Goal: Information Seeking & Learning: Learn about a topic

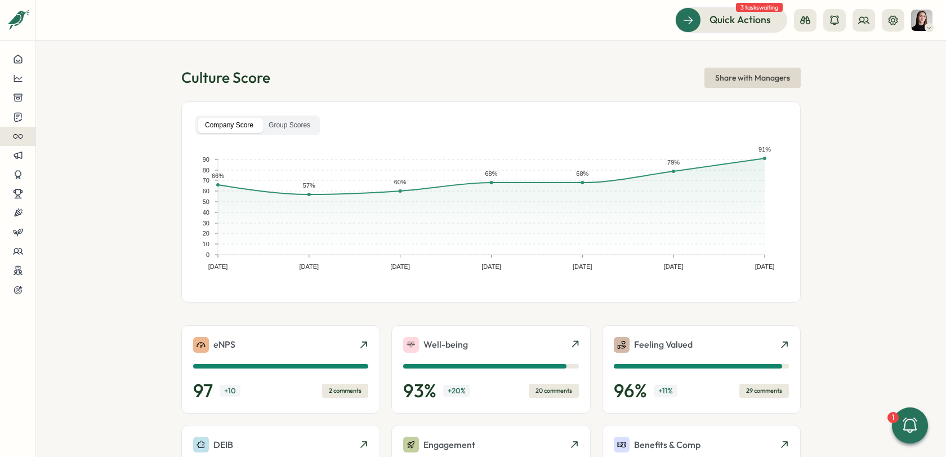
scroll to position [295, 0]
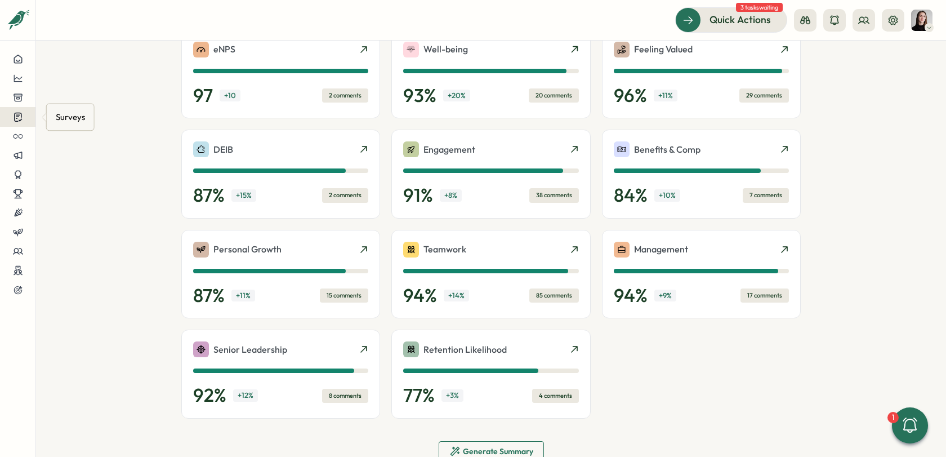
click at [23, 118] on div at bounding box center [17, 116] width 17 height 11
click at [113, 101] on div "Insights" at bounding box center [97, 95] width 93 height 21
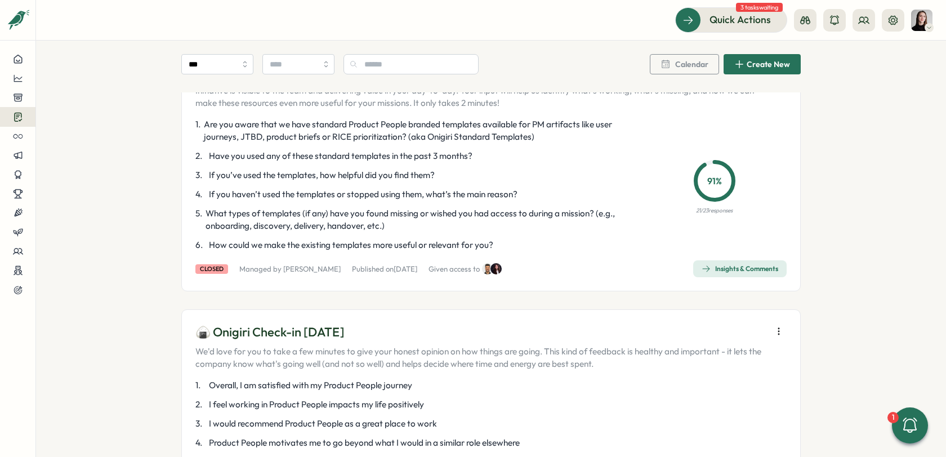
scroll to position [419, 0]
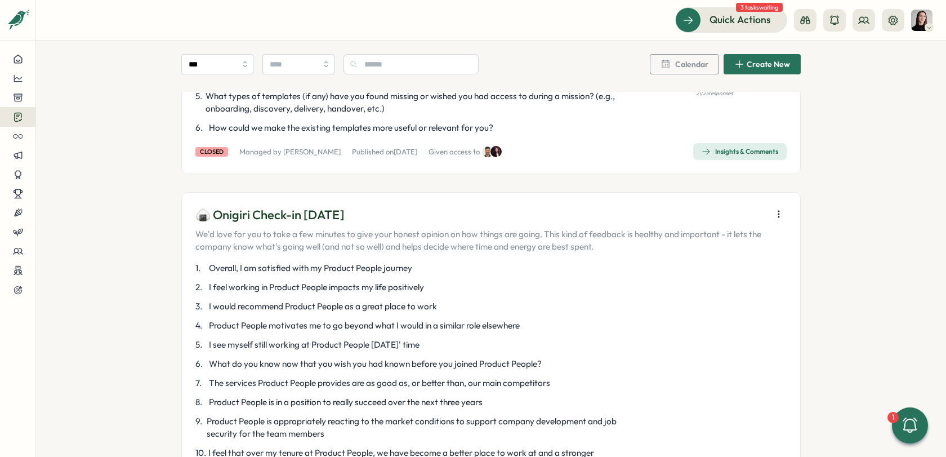
click at [780, 208] on icon "button" at bounding box center [778, 213] width 11 height 11
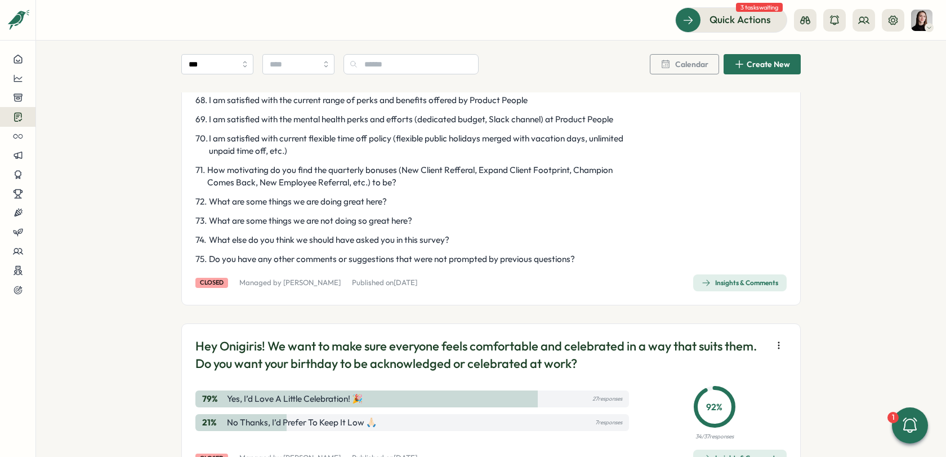
scroll to position [2022, 0]
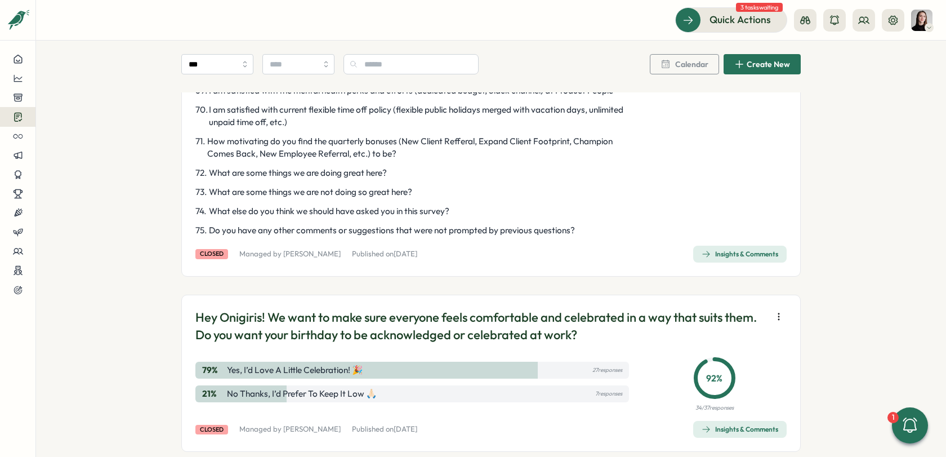
click at [713, 258] on div "Insights & Comments" at bounding box center [739, 253] width 77 height 9
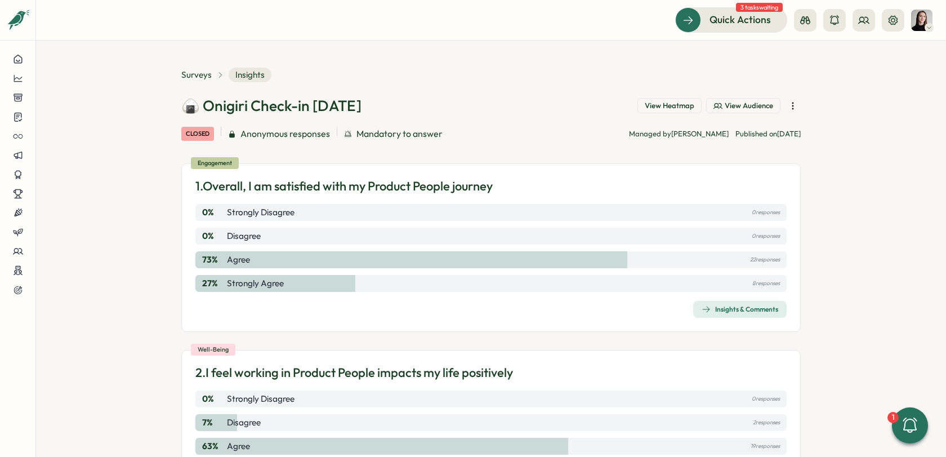
click at [668, 102] on span "View Heatmap" at bounding box center [670, 106] width 50 height 10
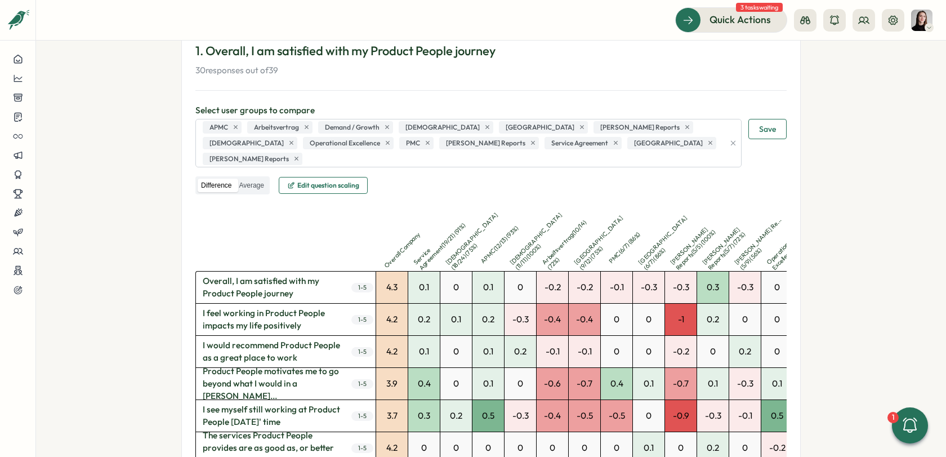
scroll to position [77, 0]
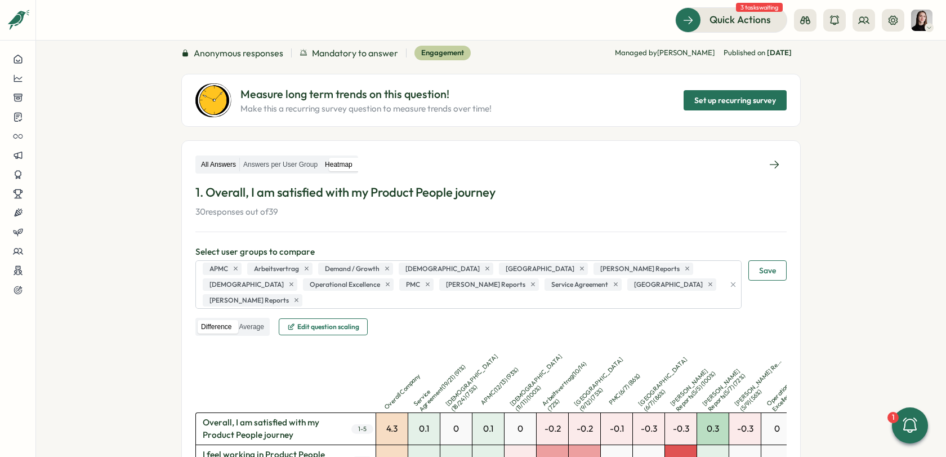
click at [206, 162] on label "All Answers" at bounding box center [219, 165] width 42 height 14
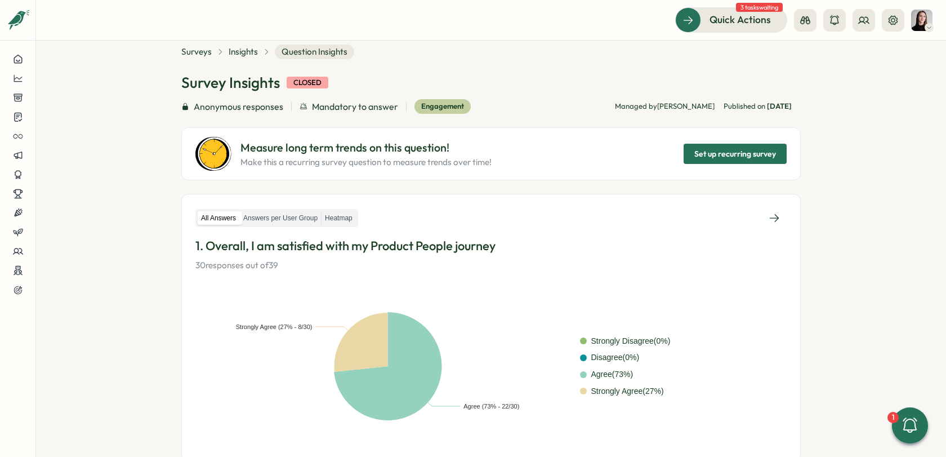
scroll to position [0, 0]
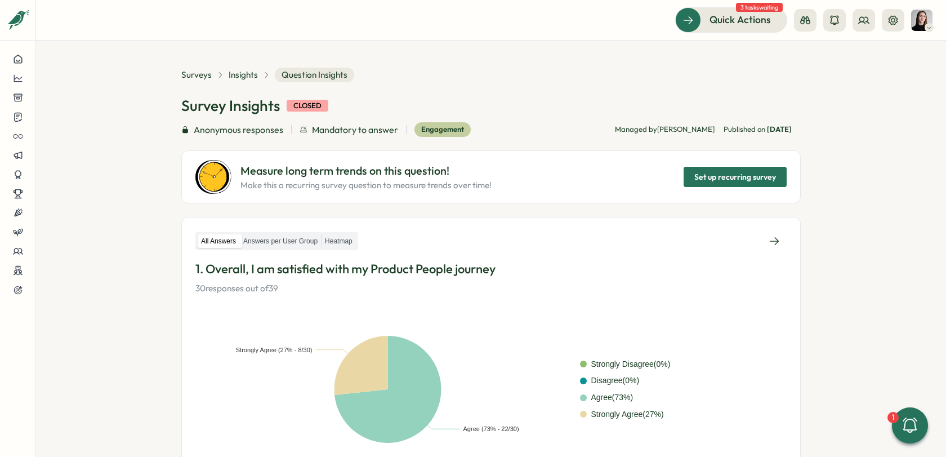
drag, startPoint x: 860, startPoint y: 241, endPoint x: 837, endPoint y: 240, distance: 22.5
click at [857, 240] on section "**********" at bounding box center [491, 249] width 910 height 416
click at [138, 225] on section "**********" at bounding box center [491, 249] width 910 height 416
click at [253, 83] on div "Surveys Insights Question Insights Survey Insights closed Anonymous responses M…" at bounding box center [490, 136] width 619 height 136
click at [247, 80] on span "Insights" at bounding box center [243, 75] width 29 height 12
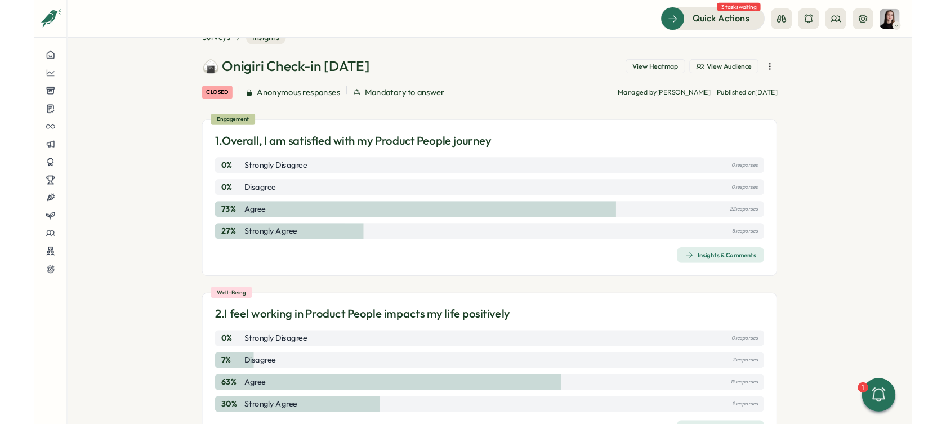
scroll to position [19, 0]
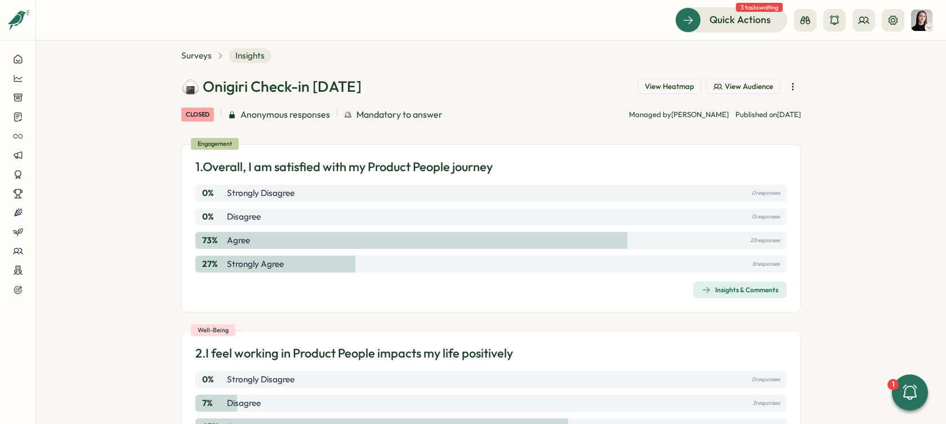
click at [661, 88] on span "View Heatmap" at bounding box center [670, 87] width 50 height 10
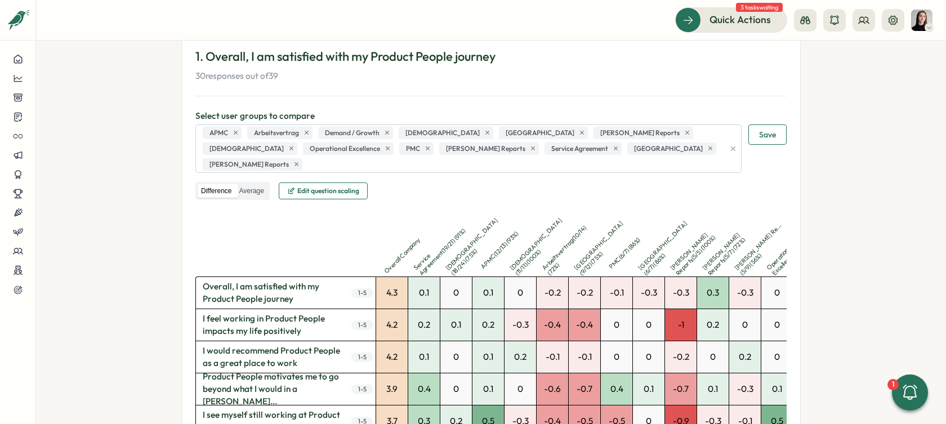
scroll to position [221, 0]
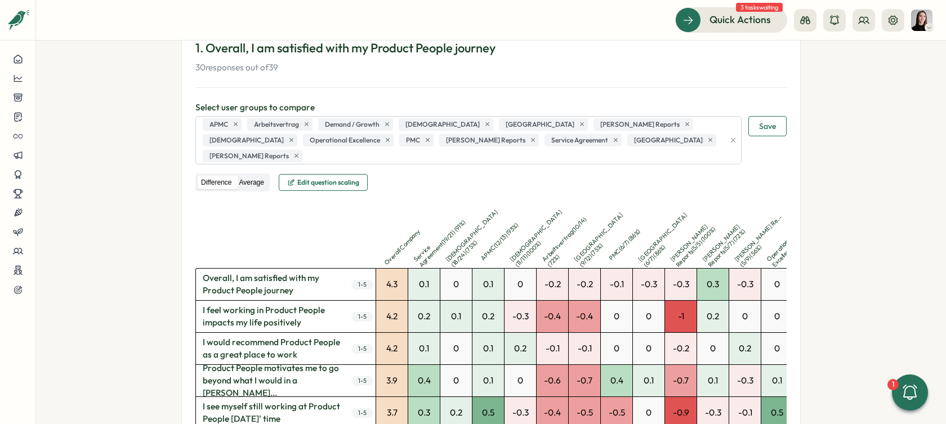
click at [243, 176] on label "Average" at bounding box center [251, 183] width 32 height 14
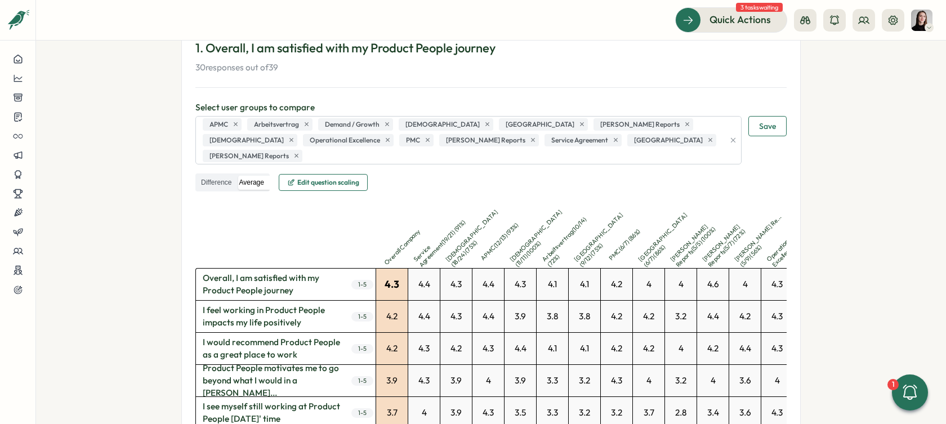
click at [381, 269] on div "4.3" at bounding box center [392, 285] width 32 height 32
click at [385, 269] on div "4.3" at bounding box center [392, 285] width 32 height 32
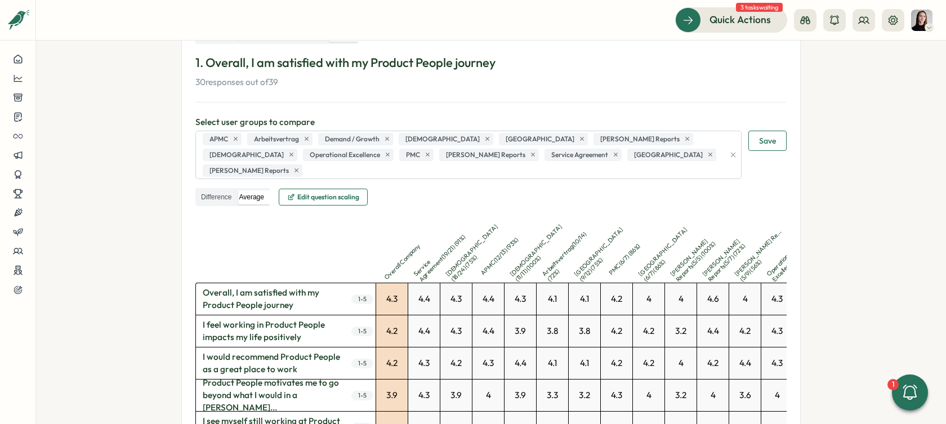
scroll to position [232, 0]
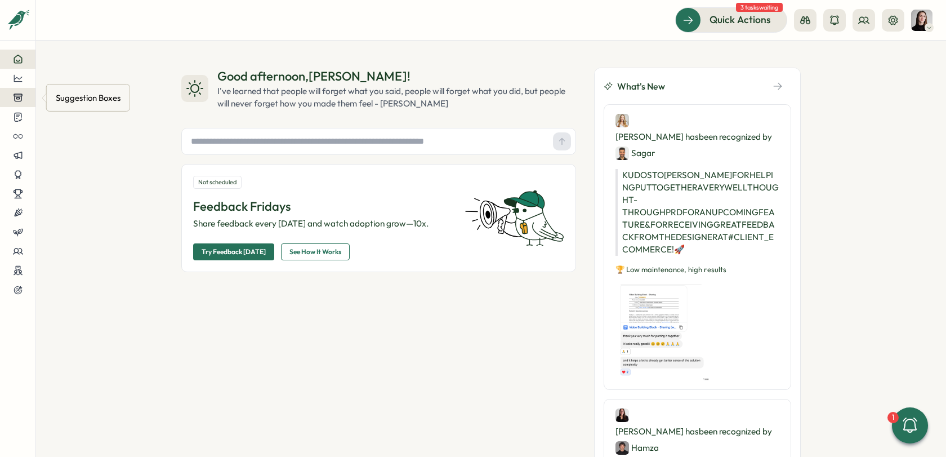
click at [12, 102] on button at bounding box center [17, 97] width 35 height 19
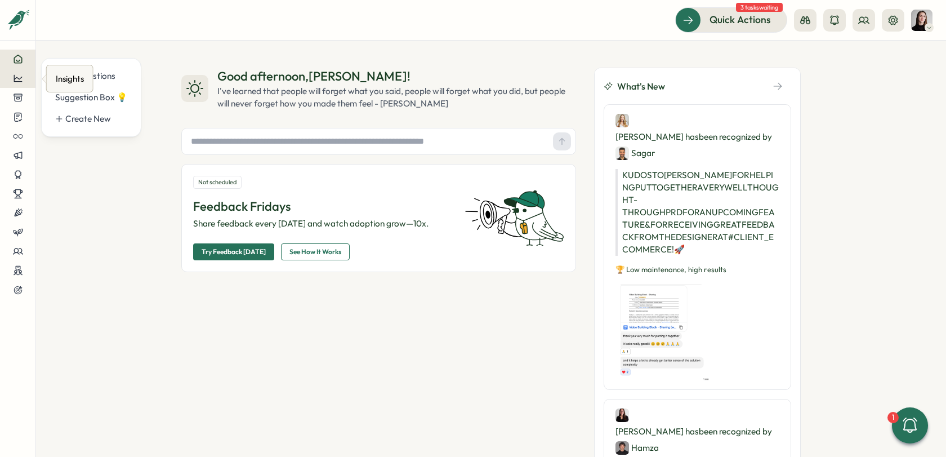
click at [28, 86] on button at bounding box center [17, 78] width 35 height 19
click at [82, 73] on div "Surveys" at bounding box center [95, 67] width 80 height 12
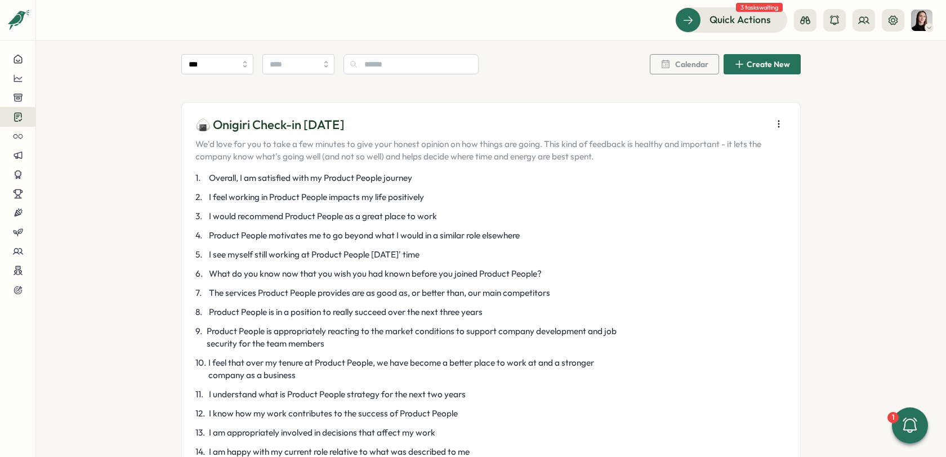
scroll to position [519, 0]
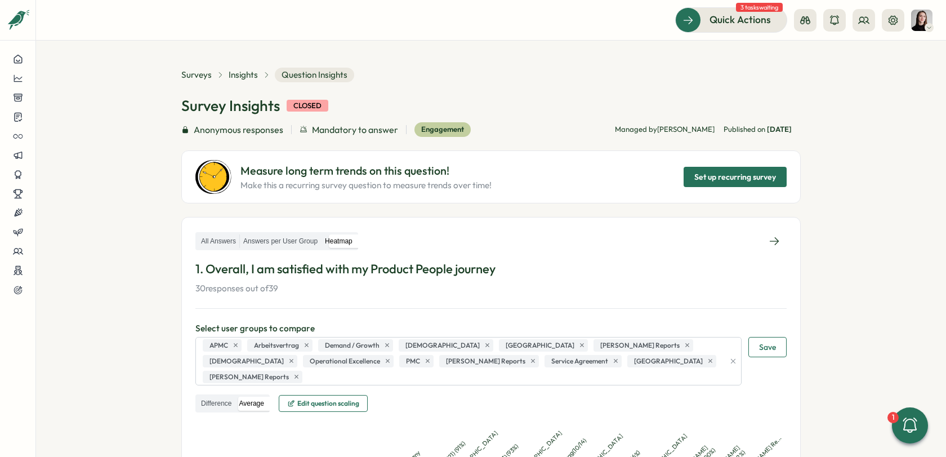
scroll to position [232, 0]
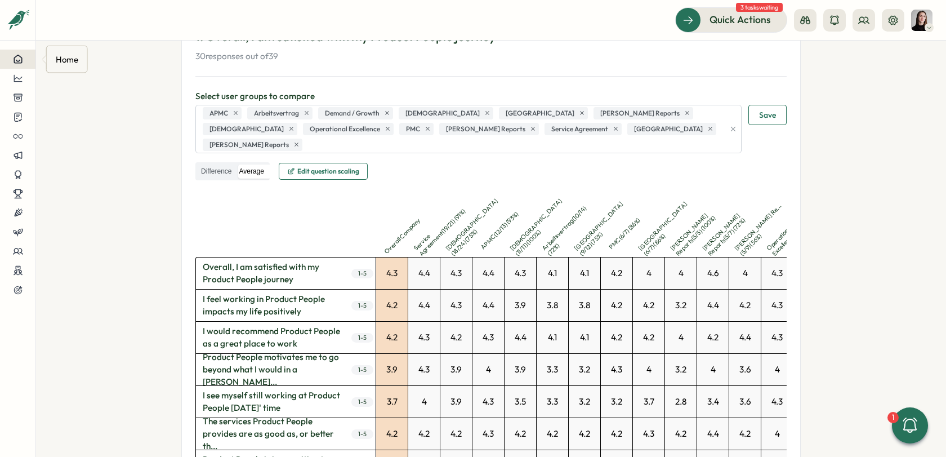
click at [19, 57] on icon at bounding box center [18, 59] width 10 height 10
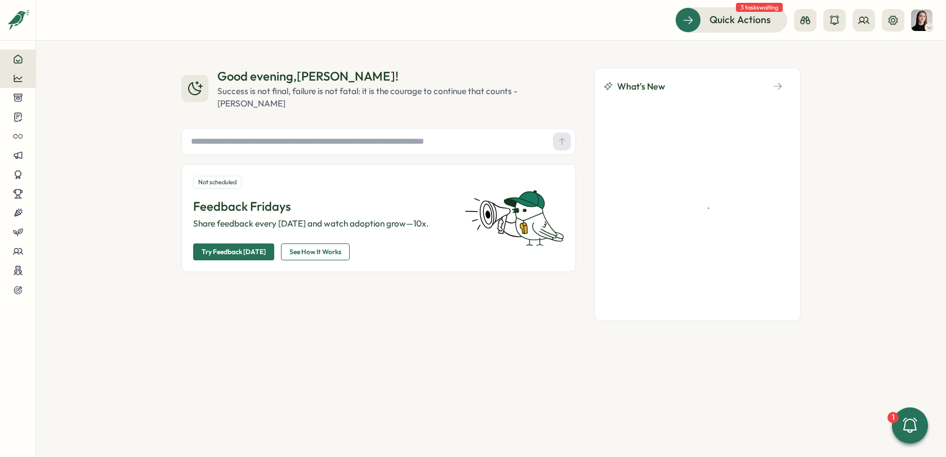
click at [15, 74] on icon at bounding box center [18, 78] width 10 height 10
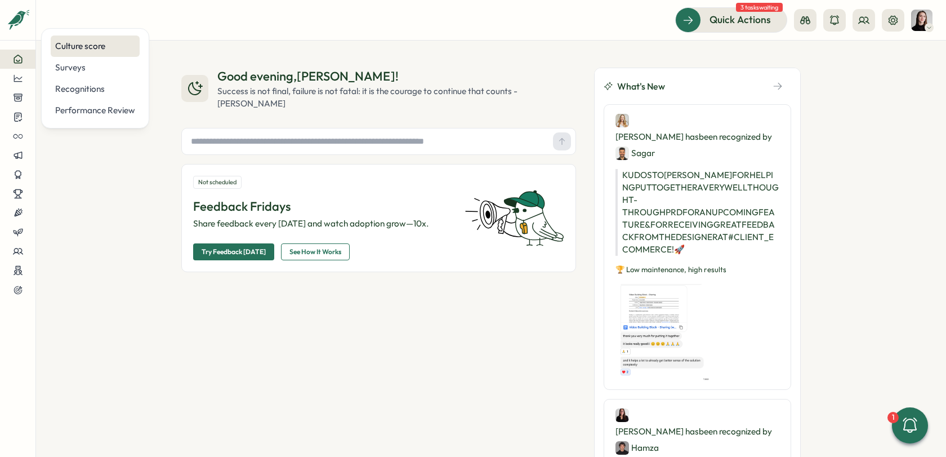
click at [97, 46] on div "Culture score" at bounding box center [95, 46] width 80 height 12
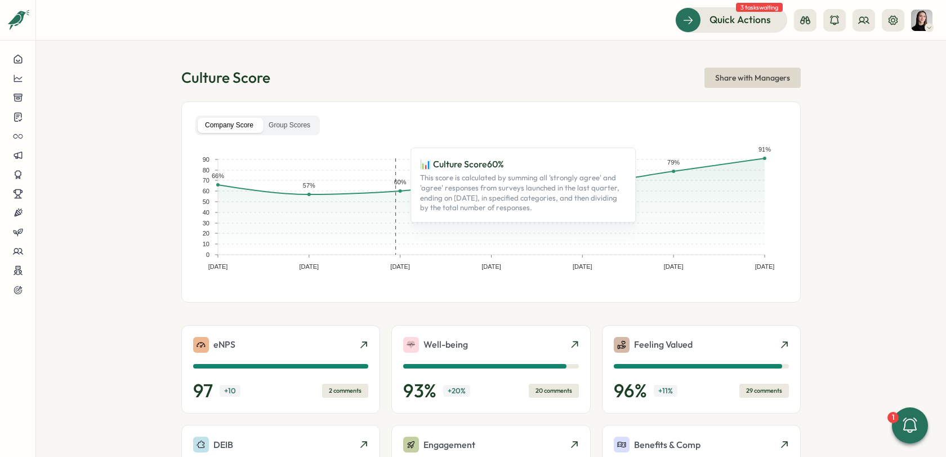
scroll to position [238, 0]
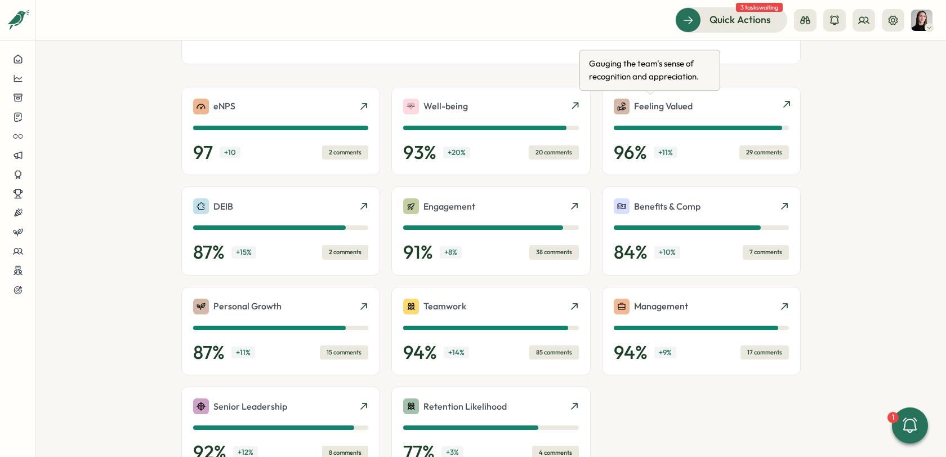
click at [725, 99] on div "Feeling Valued" at bounding box center [701, 107] width 175 height 16
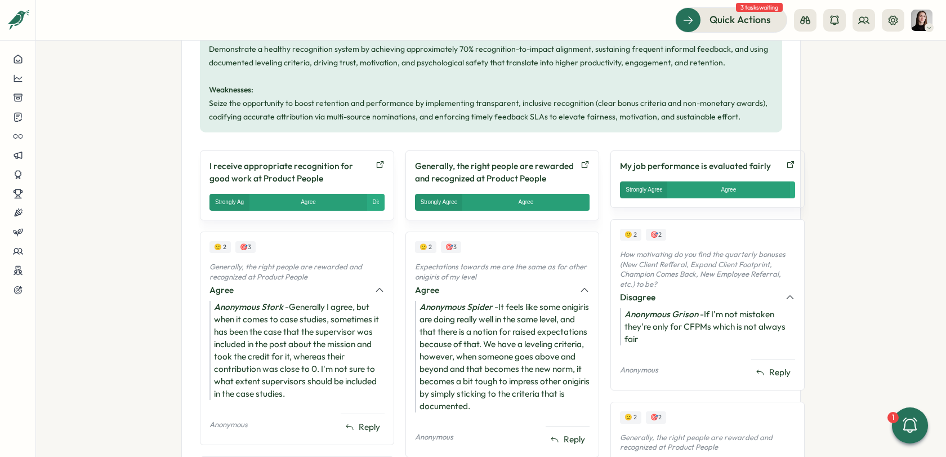
scroll to position [474, 0]
